Goal: Navigation & Orientation: Find specific page/section

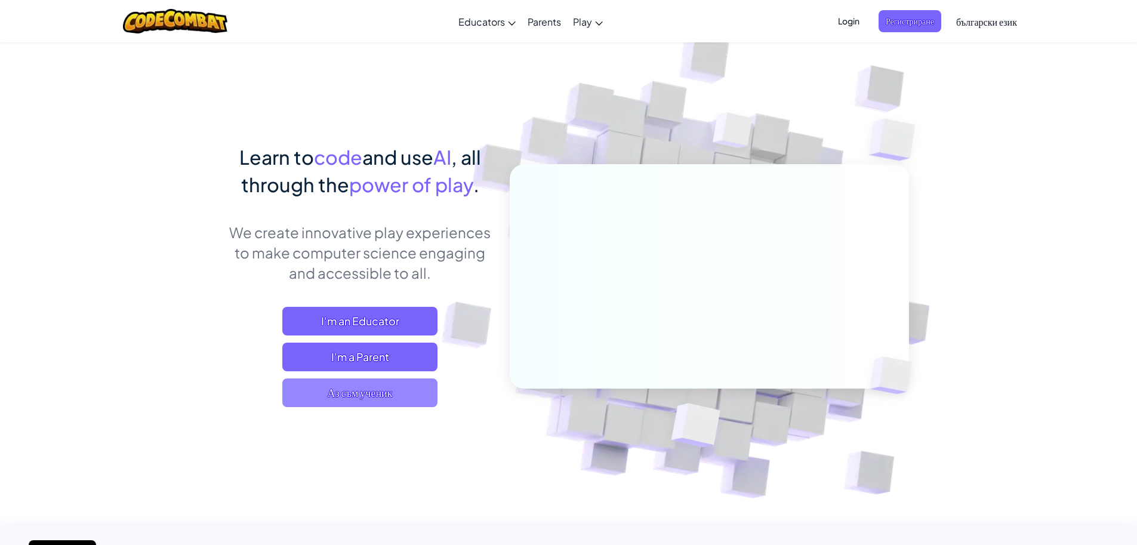
click at [359, 384] on span "Аз съм ученик" at bounding box center [359, 393] width 155 height 29
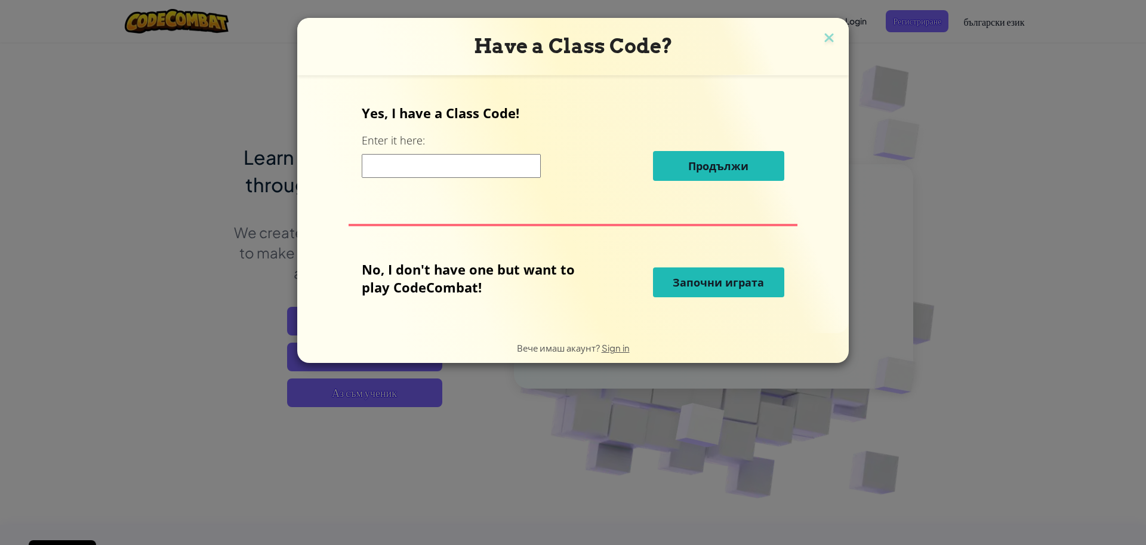
click at [199, 278] on div "Have a Class Code? Yes, I have a Class Code! Enter it here: Продължи No, I don'…" at bounding box center [573, 272] width 1146 height 545
drag, startPoint x: 204, startPoint y: 322, endPoint x: 356, endPoint y: 265, distance: 162.5
click at [316, 279] on div "Have a Class Code? Yes, I have a Class Code! Enter it here: Продължи No, I don'…" at bounding box center [573, 272] width 1146 height 545
click at [829, 41] on img at bounding box center [830, 39] width 16 height 18
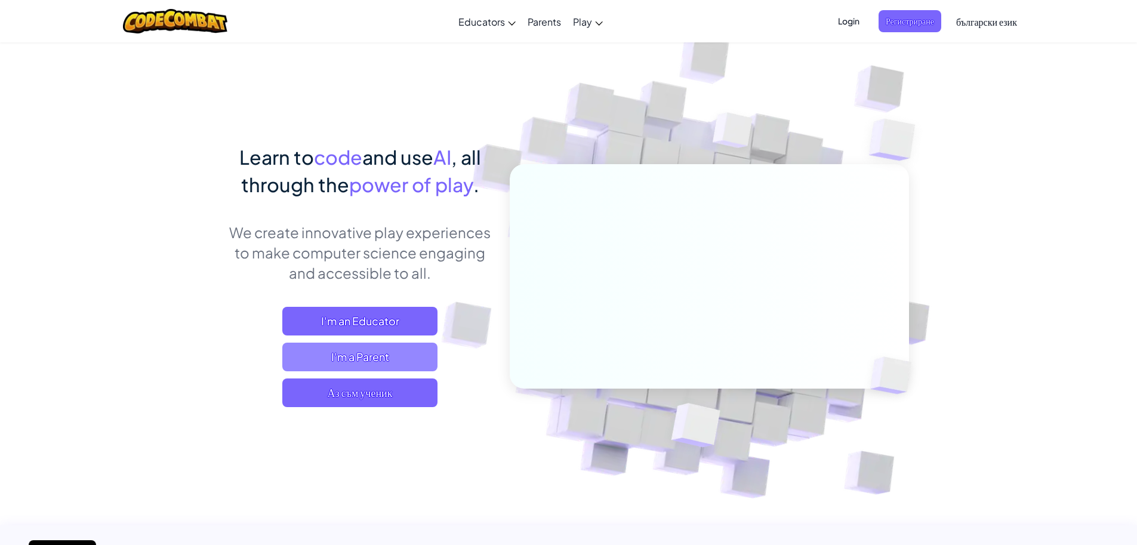
click at [368, 352] on span "I'm a Parent" at bounding box center [359, 357] width 155 height 29
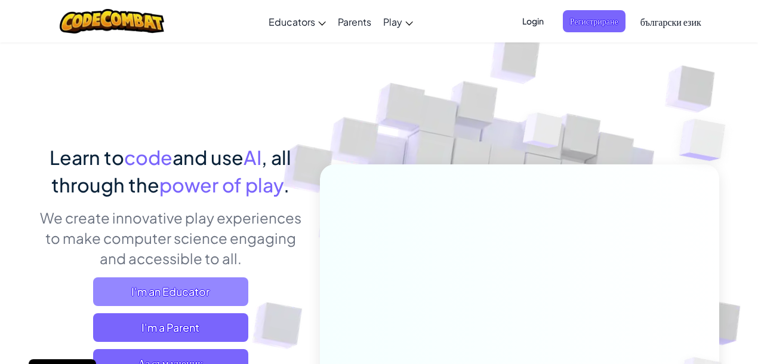
click at [157, 280] on span "I'm an Educator" at bounding box center [170, 291] width 155 height 29
